Goal: Task Accomplishment & Management: Complete application form

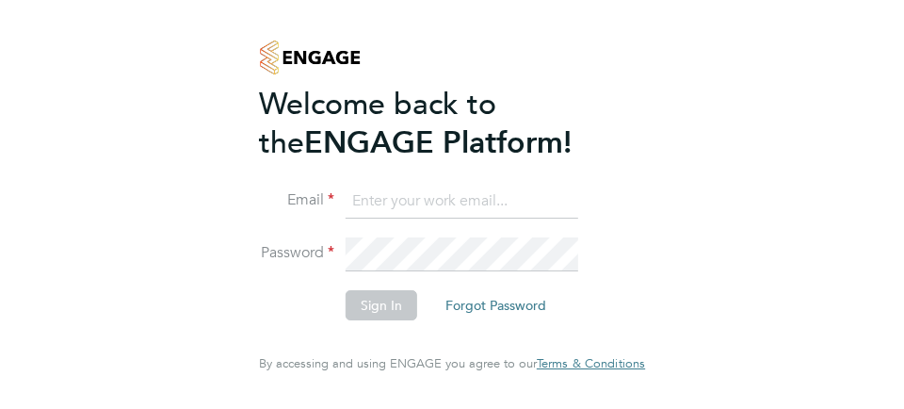
click at [545, 219] on input at bounding box center [462, 202] width 233 height 34
click at [537, 219] on input at bounding box center [462, 202] width 233 height 34
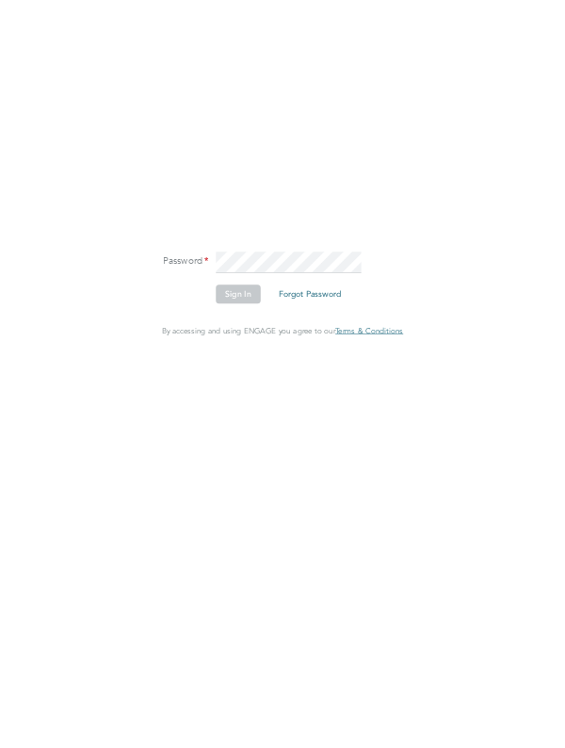
scroll to position [89, 0]
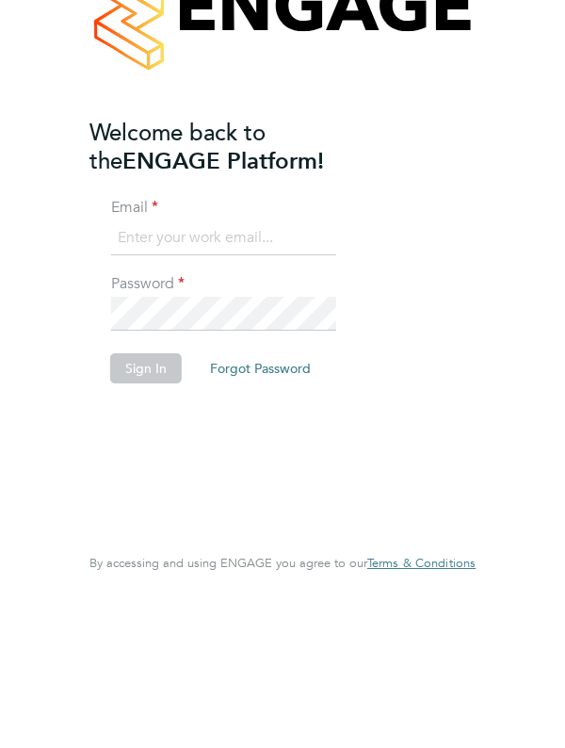
click at [268, 361] on input at bounding box center [223, 378] width 225 height 34
type input "[EMAIL_ADDRESS][DOMAIN_NAME]"
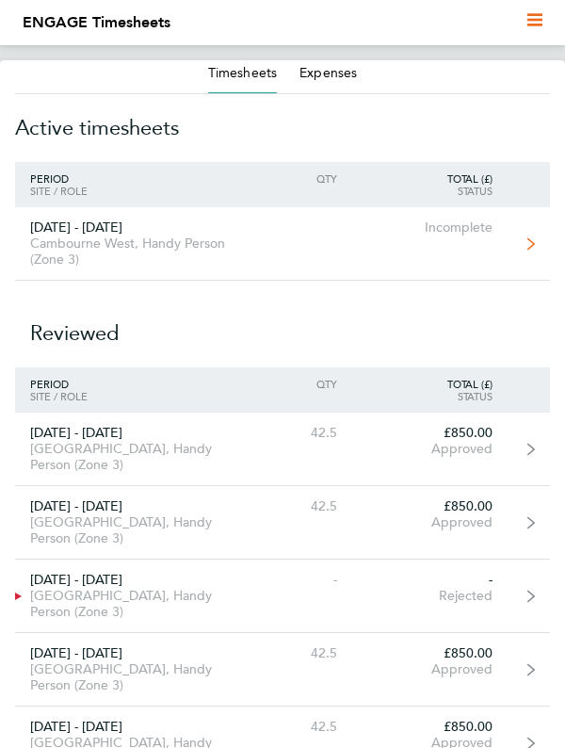
click at [523, 244] on link "[DATE] - [DATE] [GEOGRAPHIC_DATA], Handy Person (Zone 3) Incomplete" at bounding box center [282, 243] width 535 height 73
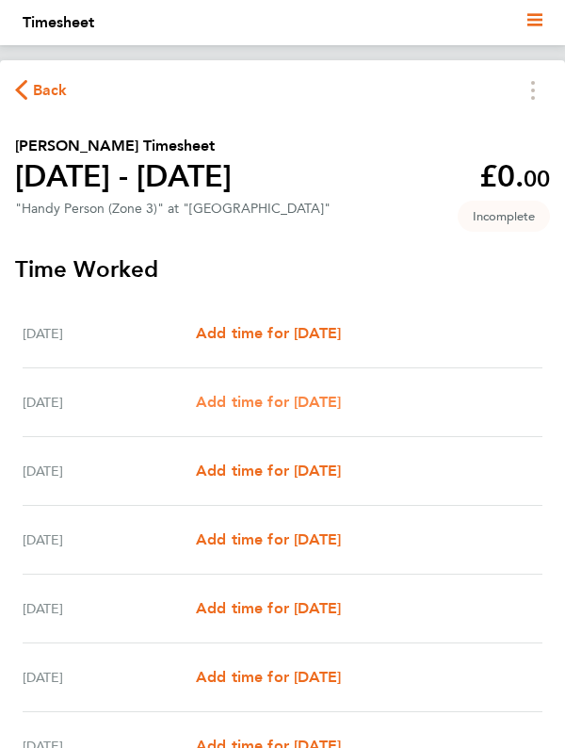
click at [341, 411] on span "Add time for [DATE]" at bounding box center [268, 402] width 145 height 18
select select "30"
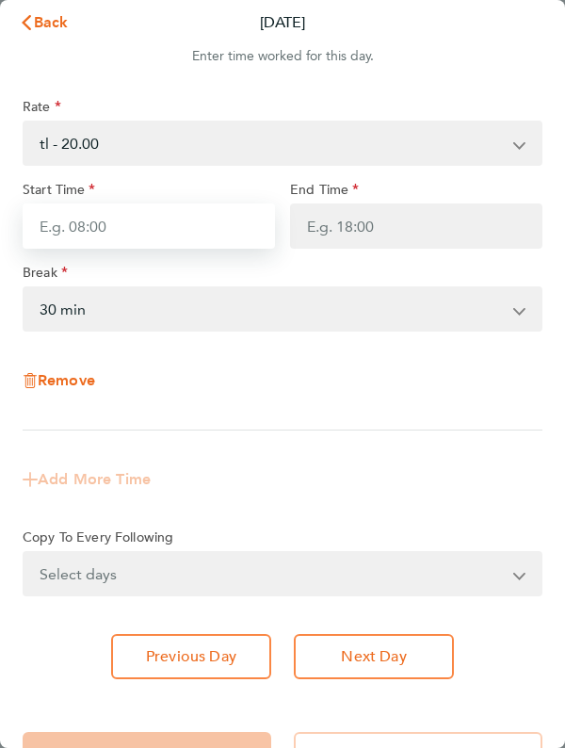
click at [107, 232] on input "Start Time" at bounding box center [149, 225] width 252 height 45
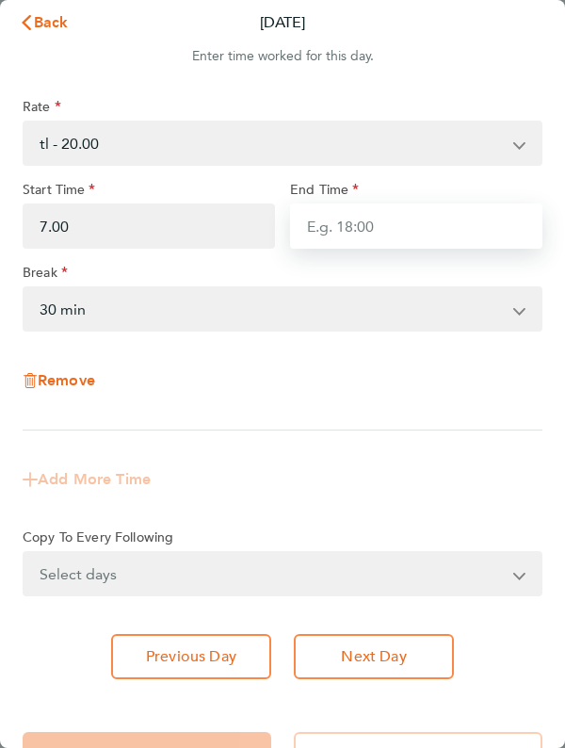
click at [378, 225] on input "End Time" at bounding box center [416, 225] width 252 height 45
type input "07:00"
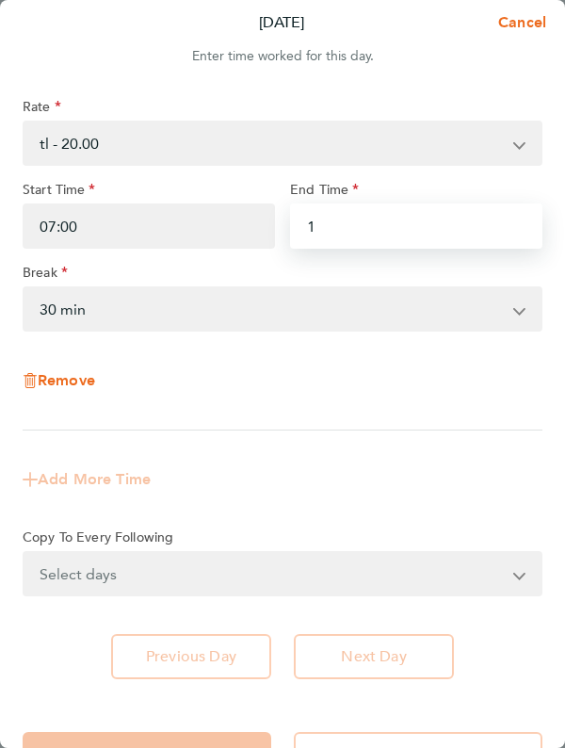
type input "16"
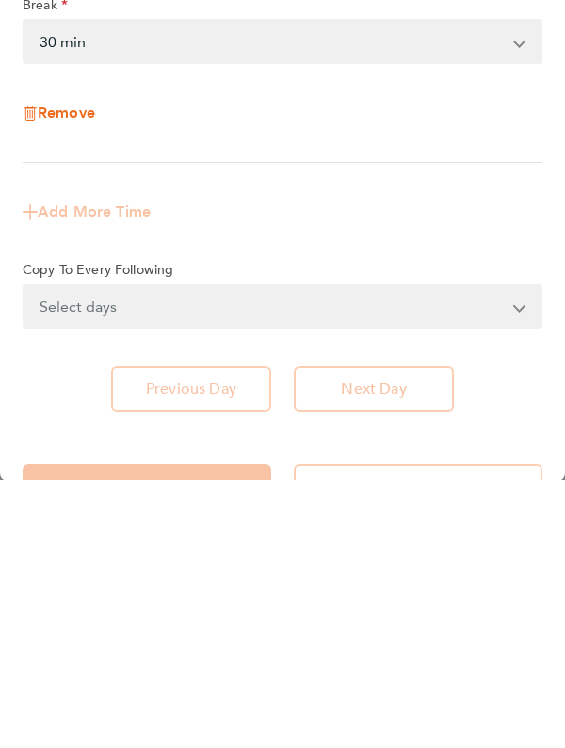
click at [417, 658] on div "Rate tl - 20.00 Start Time 07:00 End Time 16.30 Break 0 min 15 min 30 min 45 mi…" at bounding box center [282, 388] width 565 height 626
type input "16:30"
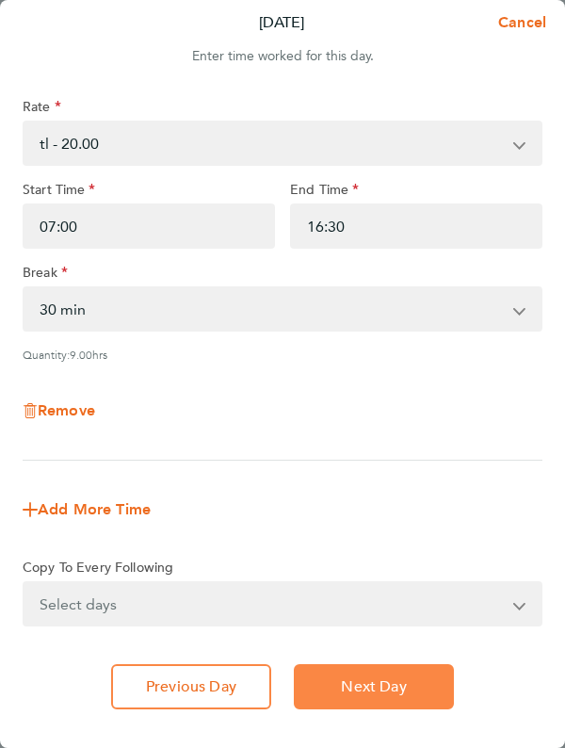
click at [392, 689] on span "Next Day" at bounding box center [373, 686] width 65 height 19
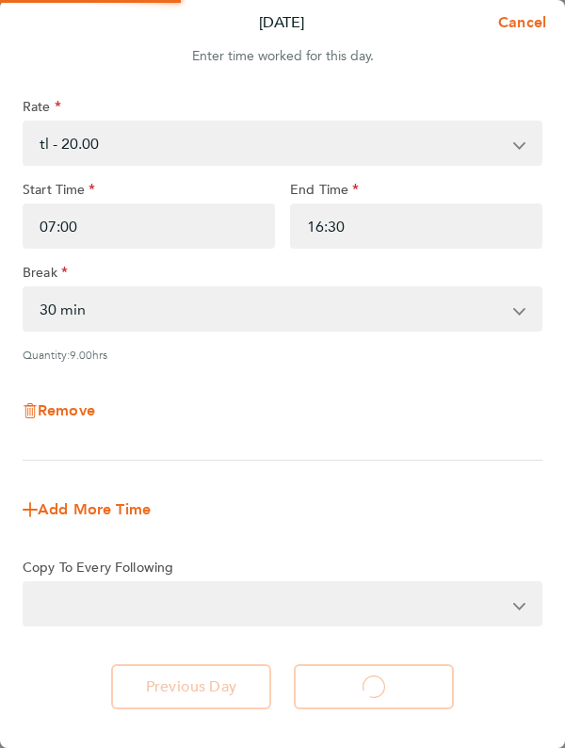
select select "30"
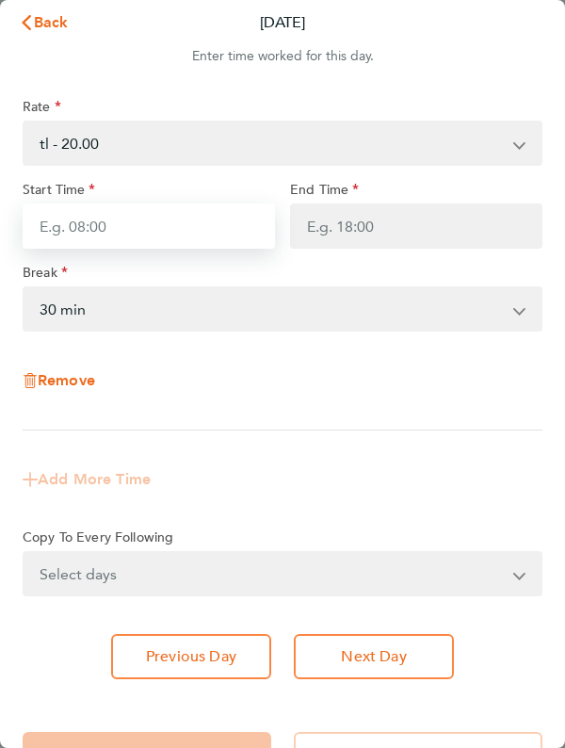
click at [108, 234] on input "Start Time" at bounding box center [149, 225] width 252 height 45
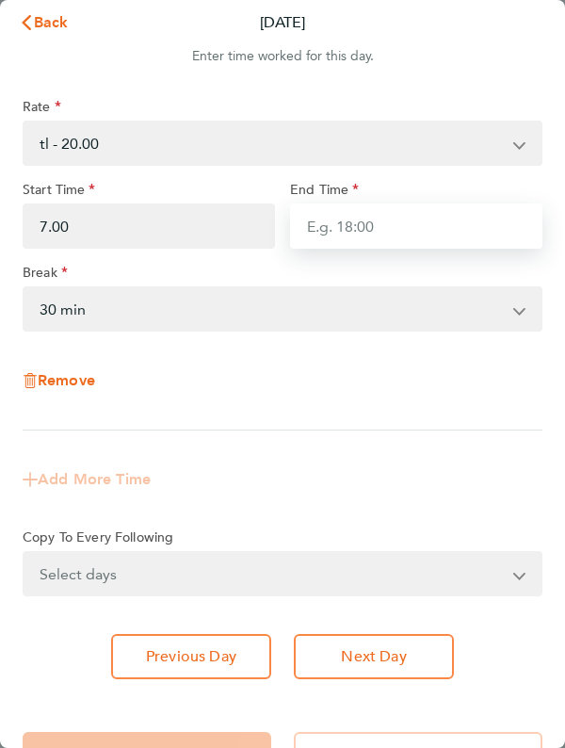
click at [376, 224] on input "End Time" at bounding box center [416, 225] width 252 height 45
type input "07:00"
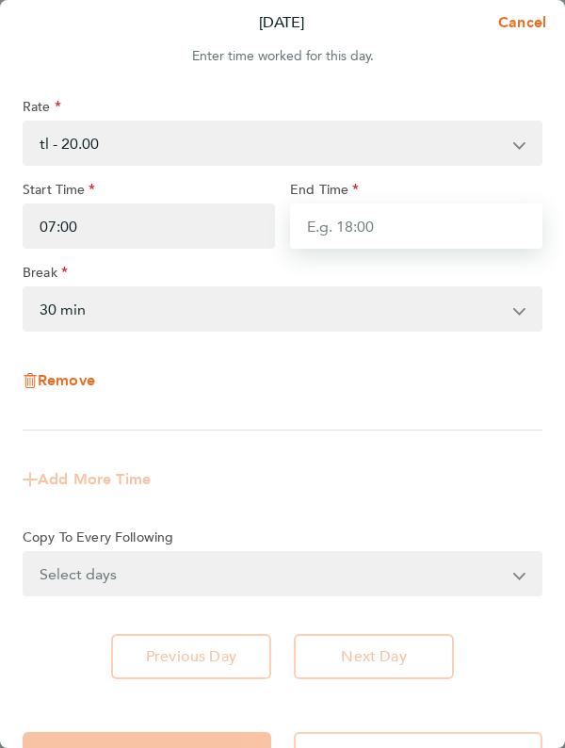
type input "1"
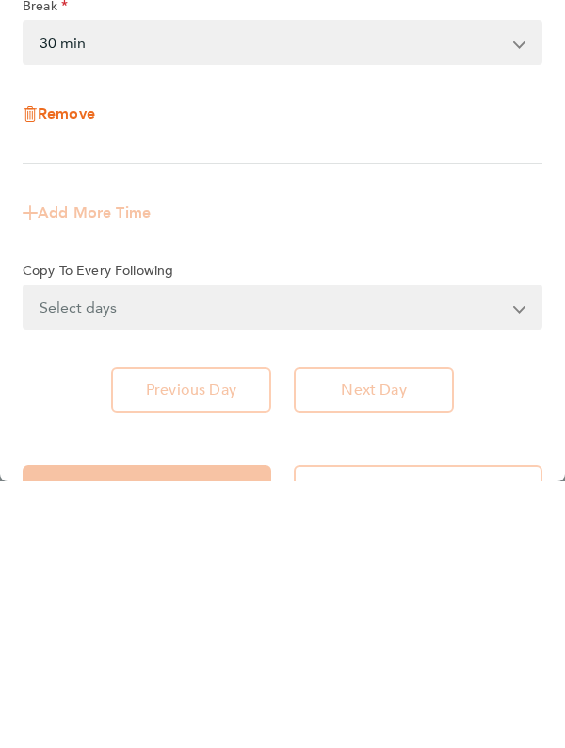
click at [410, 658] on div "Rate tl - 20.00 Start Time 07:00 End Time 16.30 Break 0 min 15 min 30 min 45 mi…" at bounding box center [282, 388] width 565 height 626
type input "16:30"
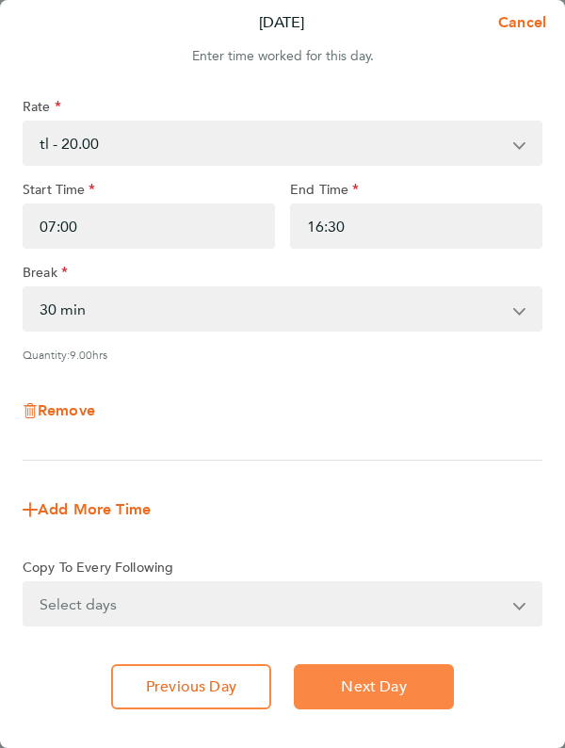
click at [396, 685] on span "Next Day" at bounding box center [373, 686] width 65 height 19
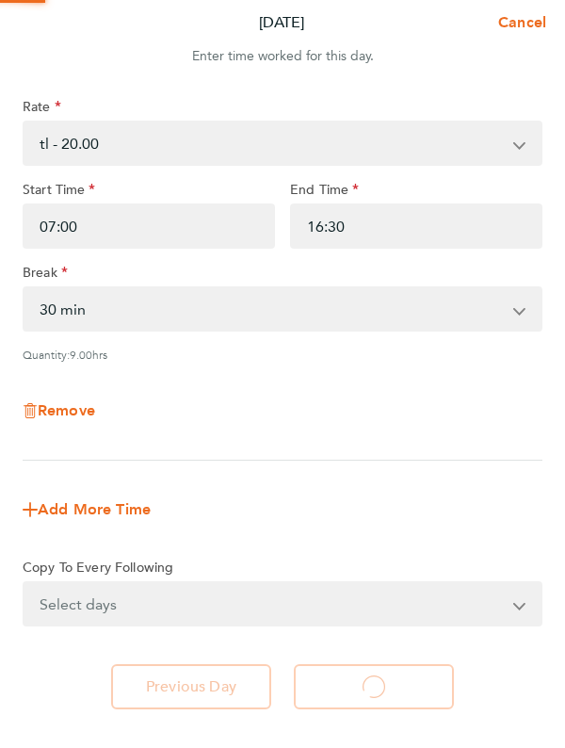
select select "30"
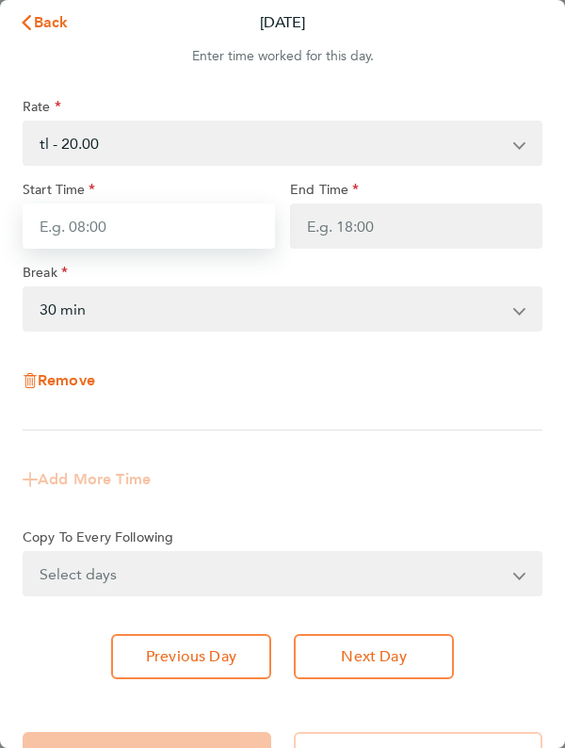
click at [129, 241] on input "Start Time" at bounding box center [149, 225] width 252 height 45
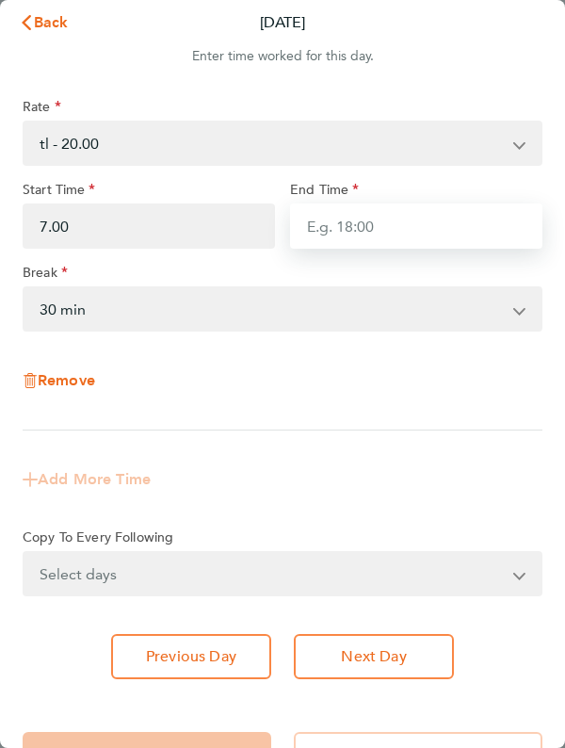
click at [395, 225] on input "End Time" at bounding box center [416, 225] width 252 height 45
type input "07:00"
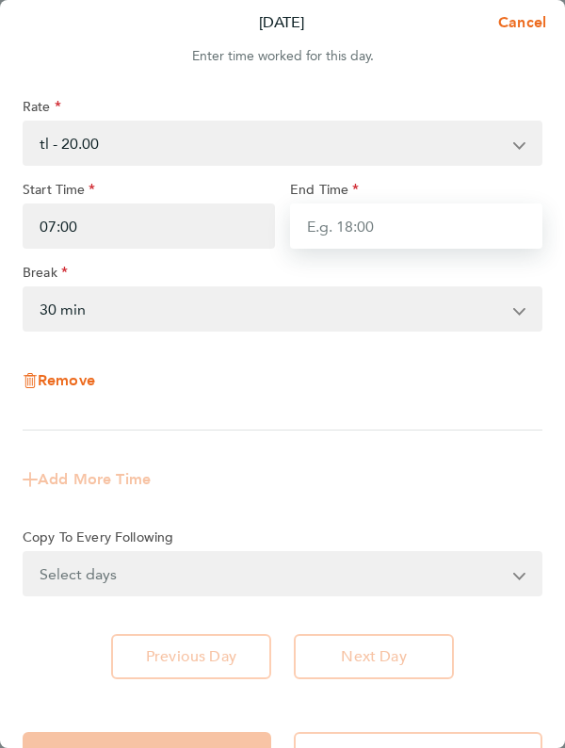
type input "1"
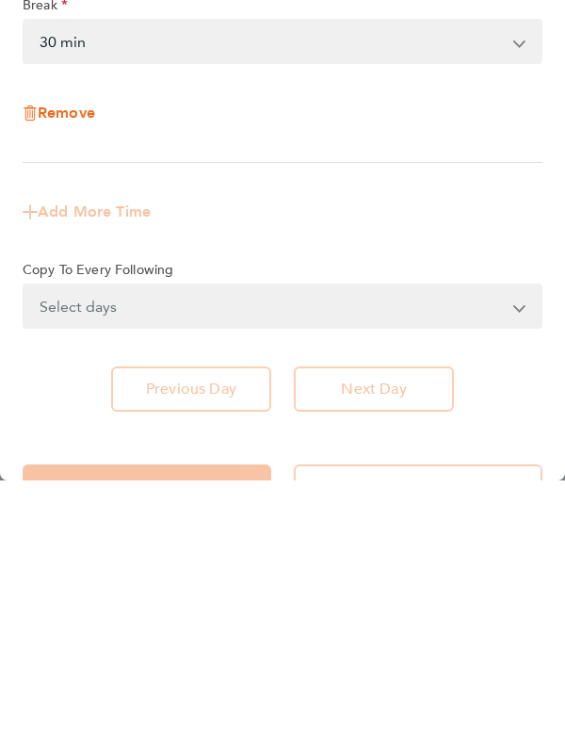
click at [411, 676] on app-form-button "Next Day" at bounding box center [368, 656] width 171 height 45
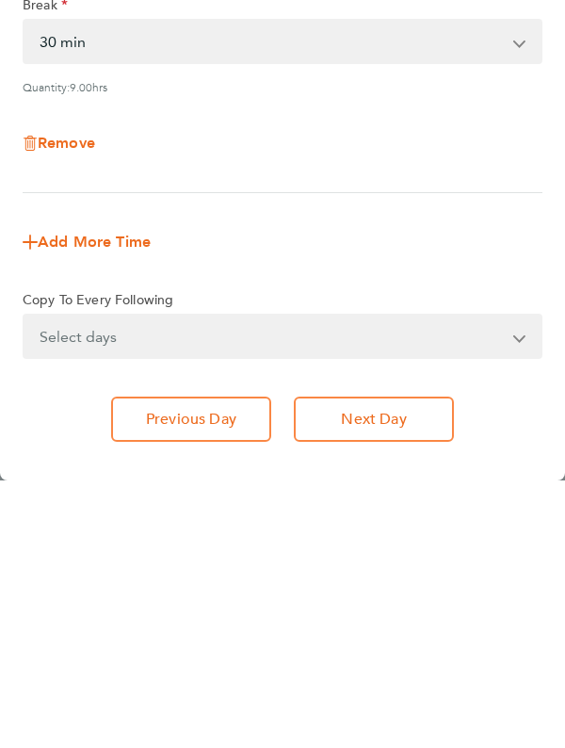
type input "16:30"
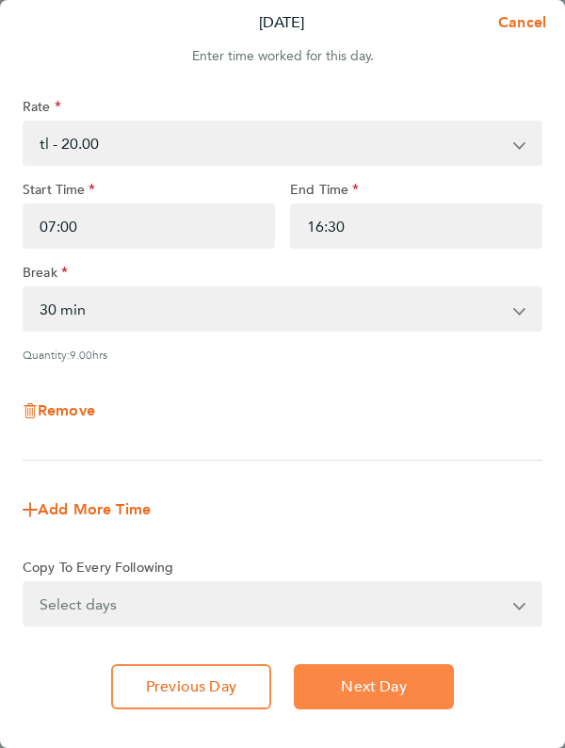
click at [399, 691] on span "Next Day" at bounding box center [373, 686] width 65 height 19
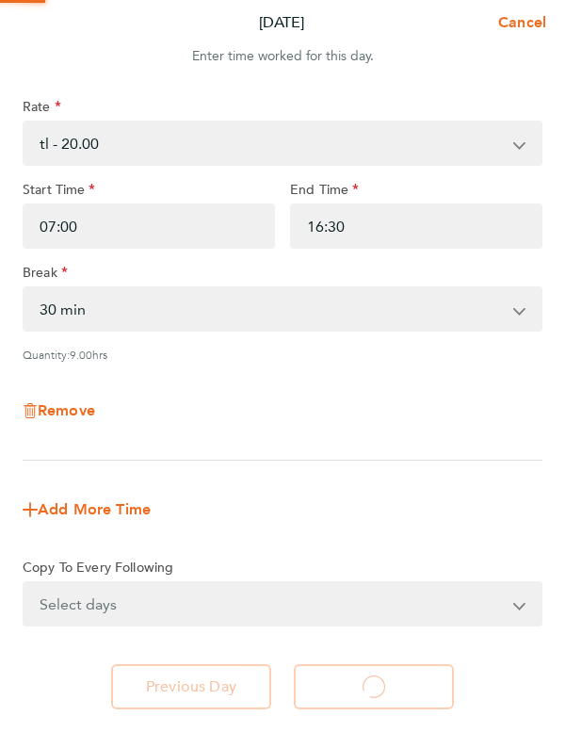
select select "30"
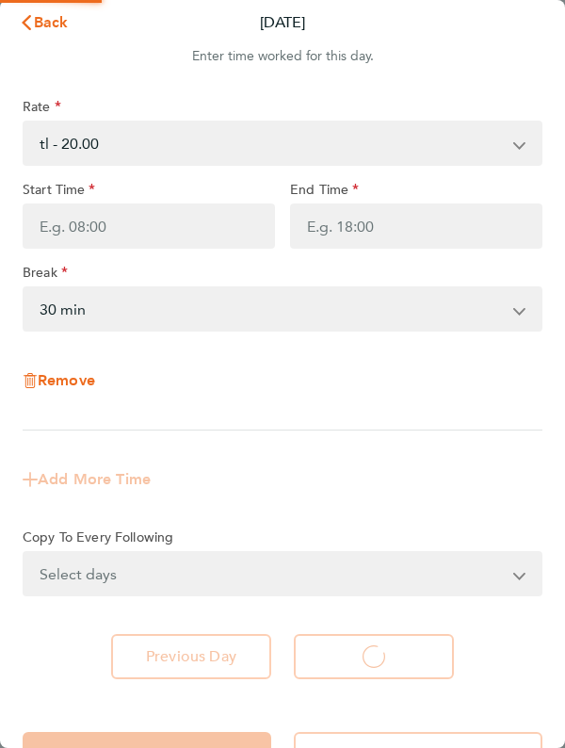
select select "30"
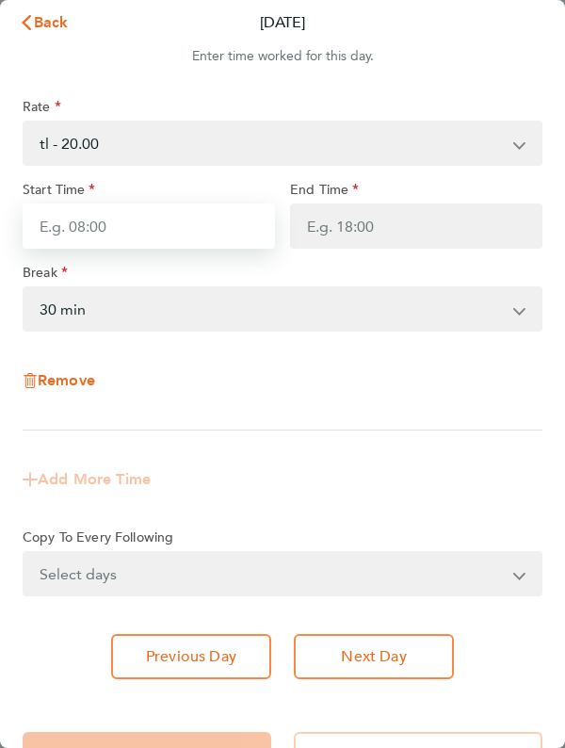
click at [162, 245] on input "Start Time" at bounding box center [149, 225] width 252 height 45
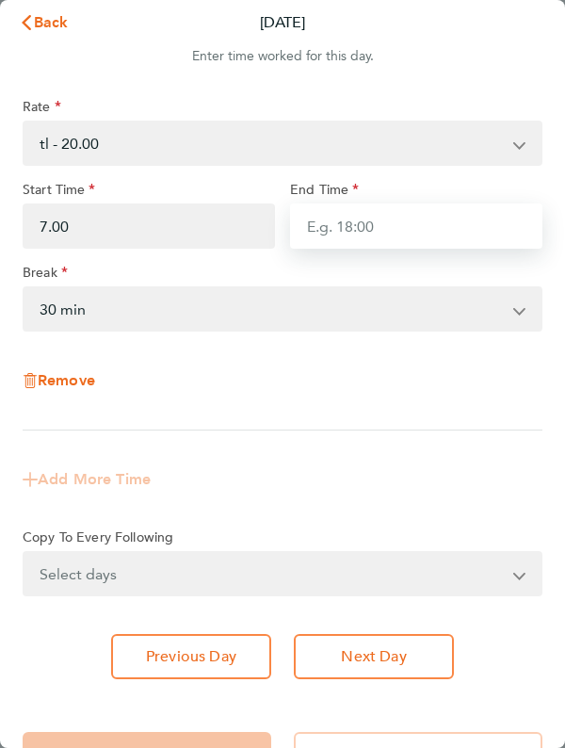
click at [384, 221] on input "End Time" at bounding box center [416, 225] width 252 height 45
type input "07:00"
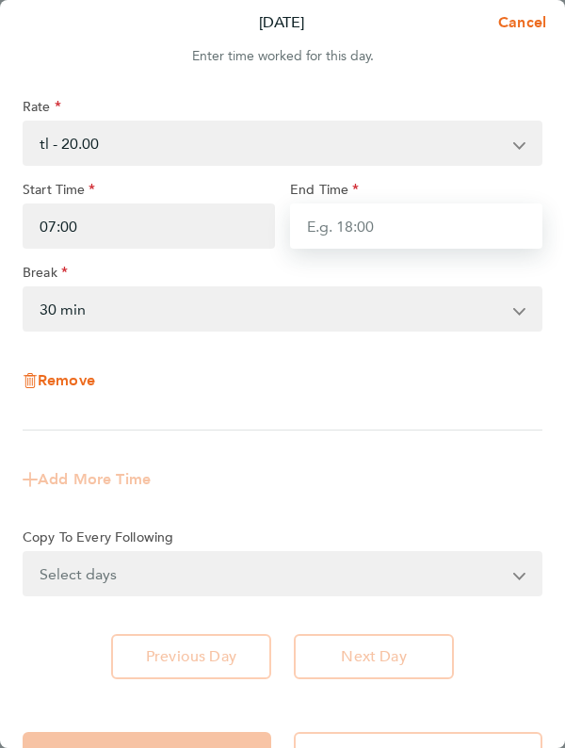
type input "1"
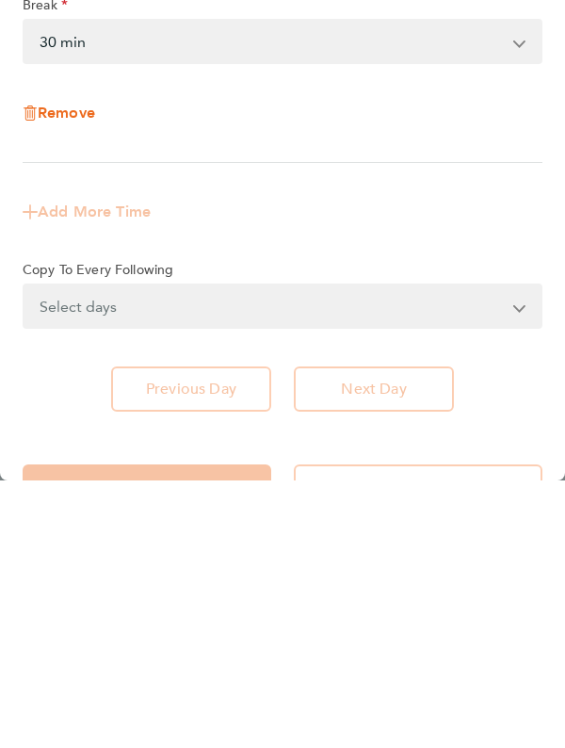
click at [409, 670] on app-form-button "Next Day" at bounding box center [368, 656] width 171 height 45
type input "16:30"
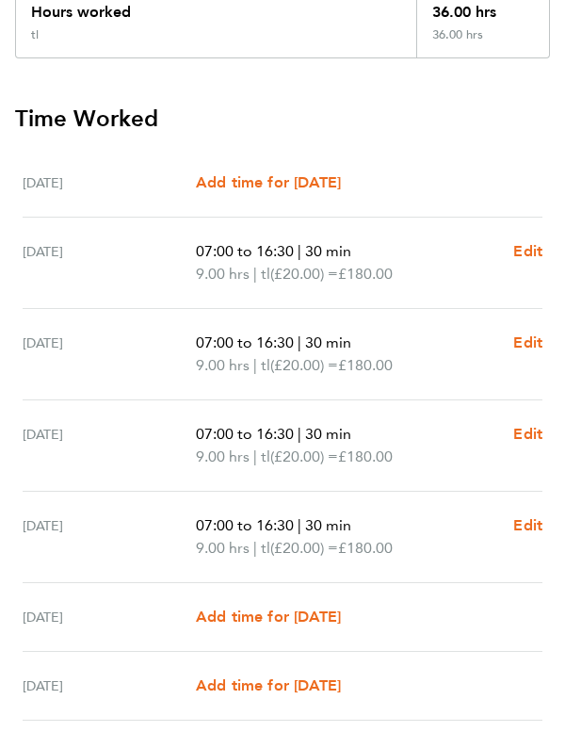
scroll to position [374, 0]
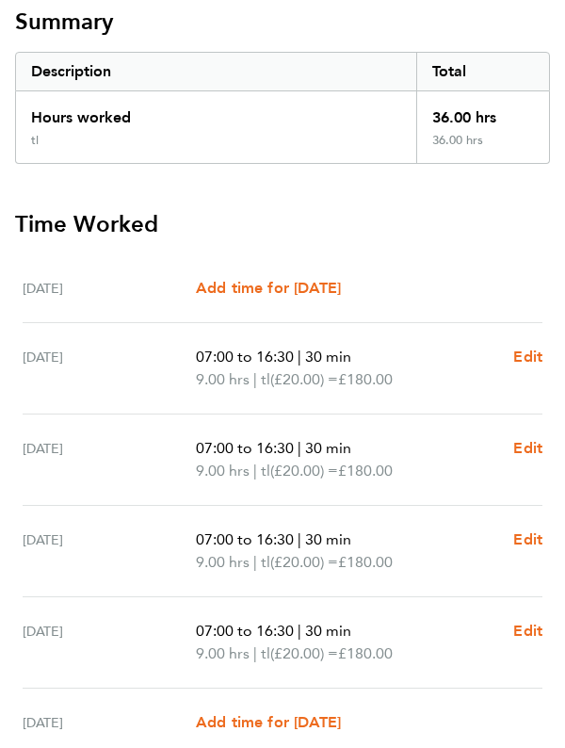
scroll to position [0, 0]
